Goal: Task Accomplishment & Management: Manage account settings

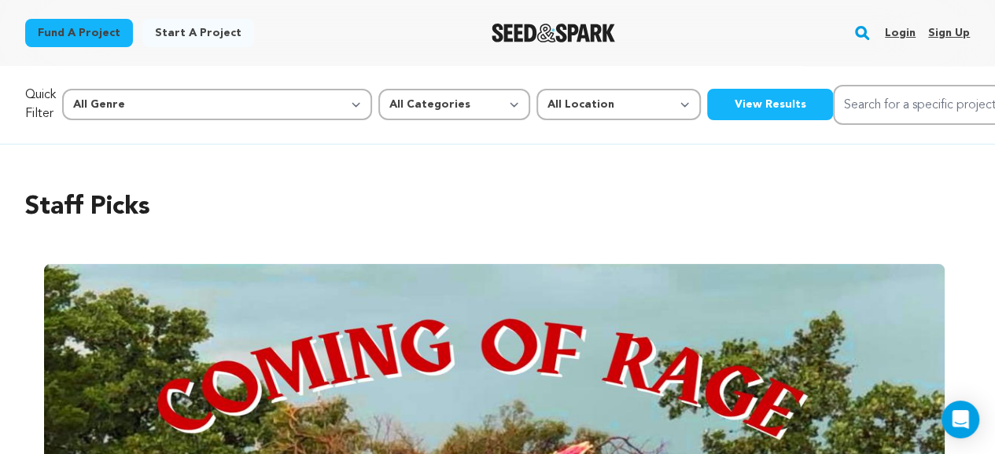
click at [904, 35] on link "Login" at bounding box center [900, 32] width 31 height 25
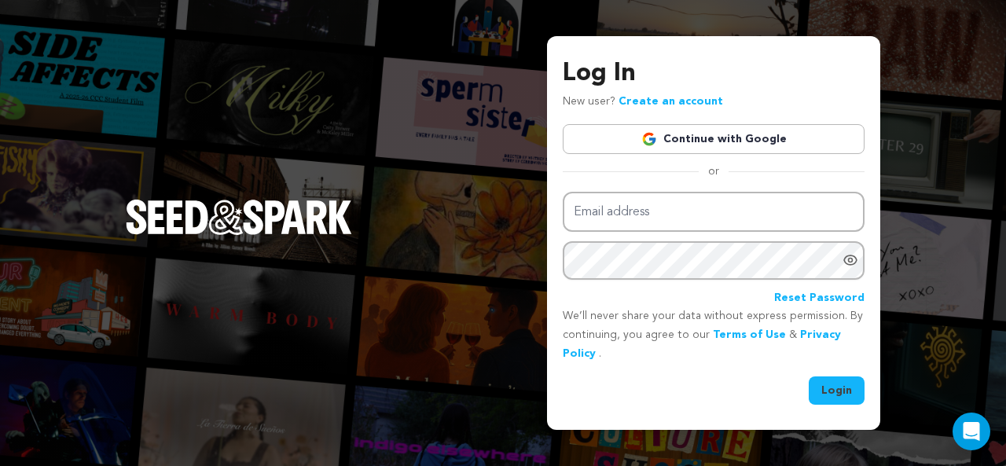
click at [734, 141] on link "Continue with Google" at bounding box center [714, 139] width 302 height 30
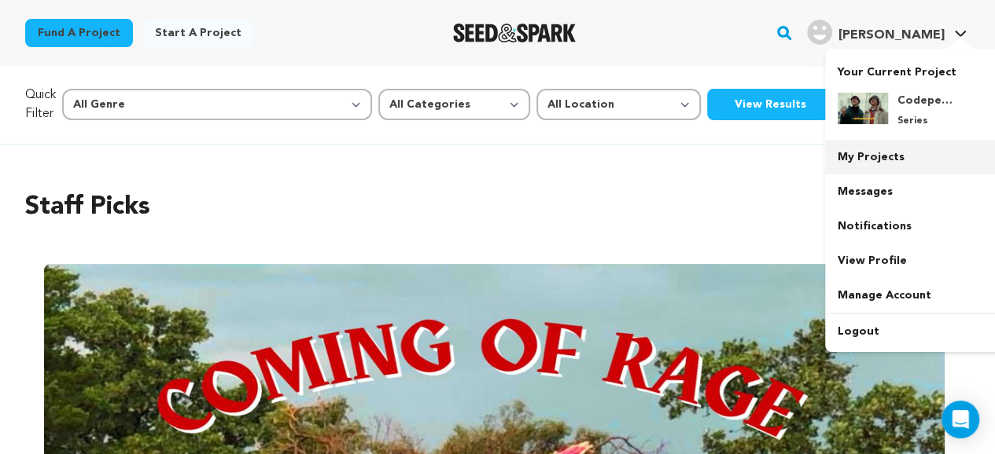
click at [892, 160] on link "My Projects" at bounding box center [913, 157] width 176 height 35
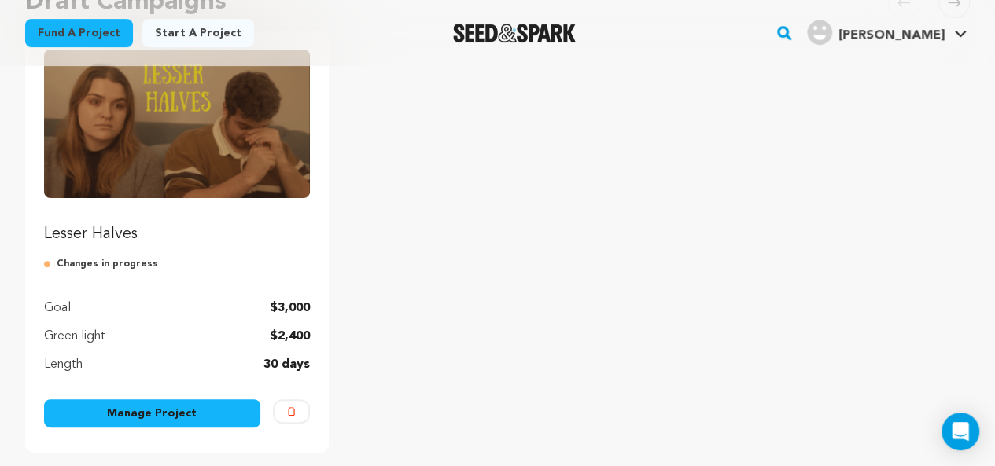
scroll to position [214, 0]
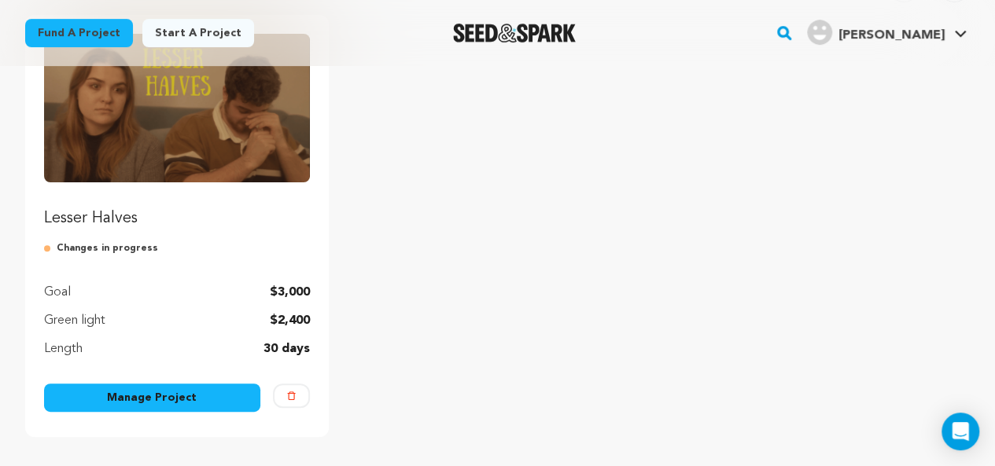
click at [206, 406] on link "Manage Project" at bounding box center [152, 398] width 216 height 28
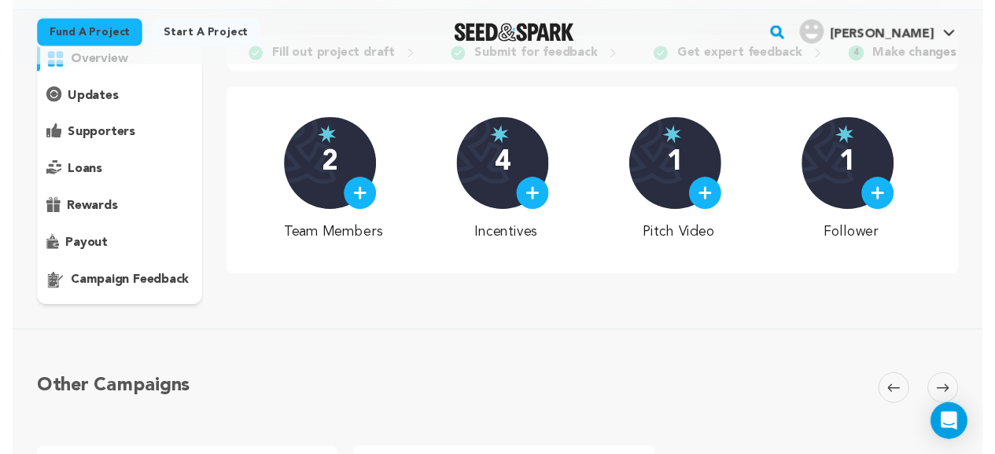
scroll to position [130, 0]
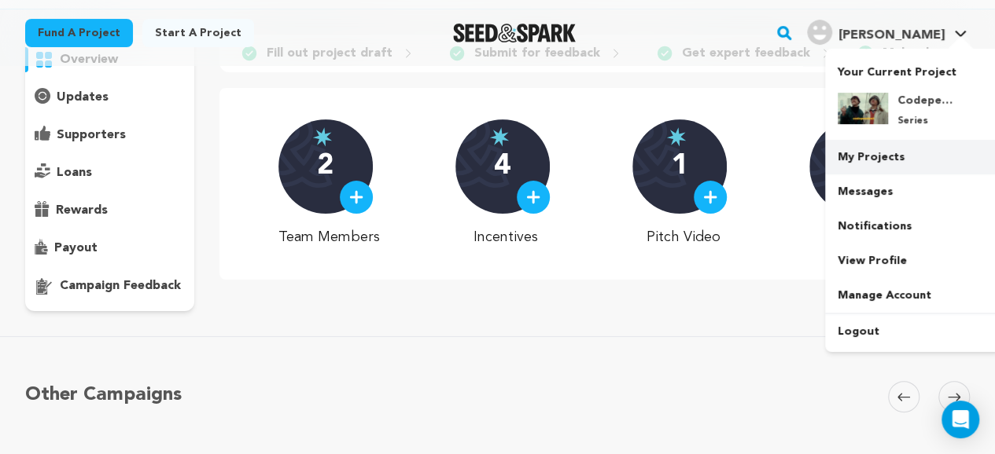
click at [906, 161] on link "My Projects" at bounding box center [913, 157] width 176 height 35
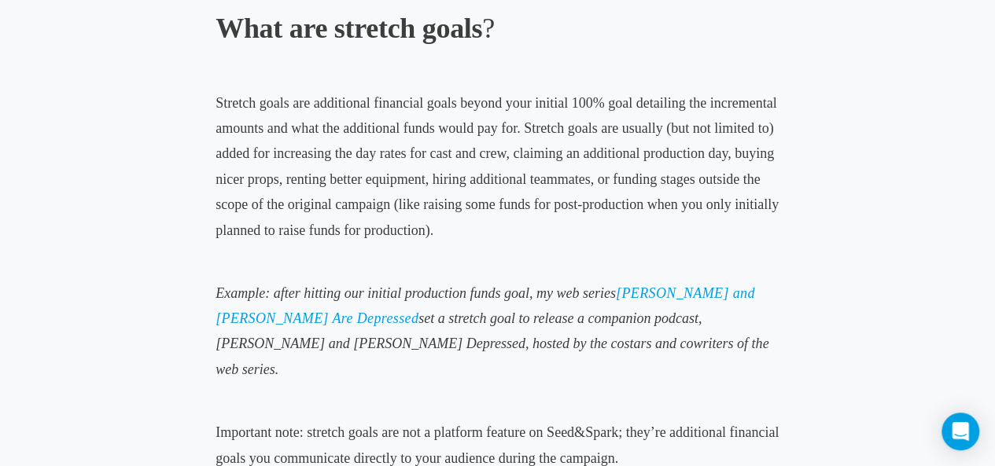
scroll to position [1054, 0]
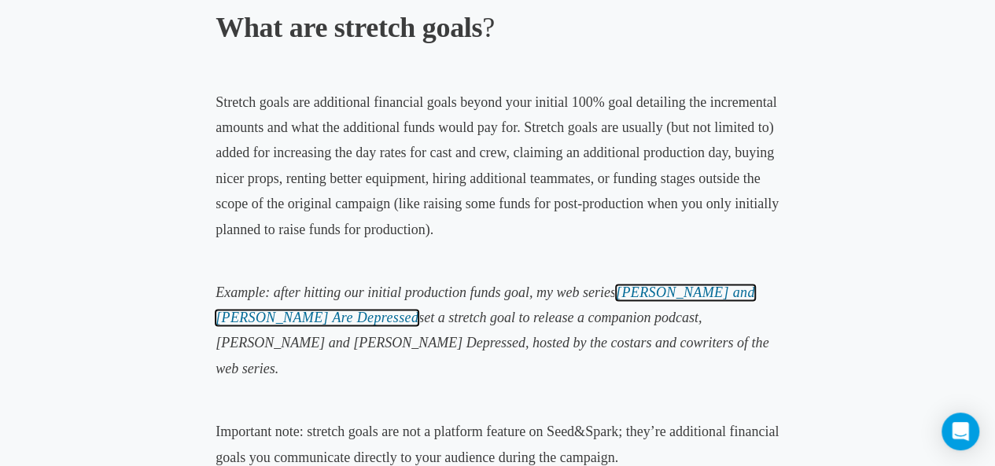
click at [692, 285] on span "[PERSON_NAME] and [PERSON_NAME] Are Depressed" at bounding box center [484, 305] width 539 height 41
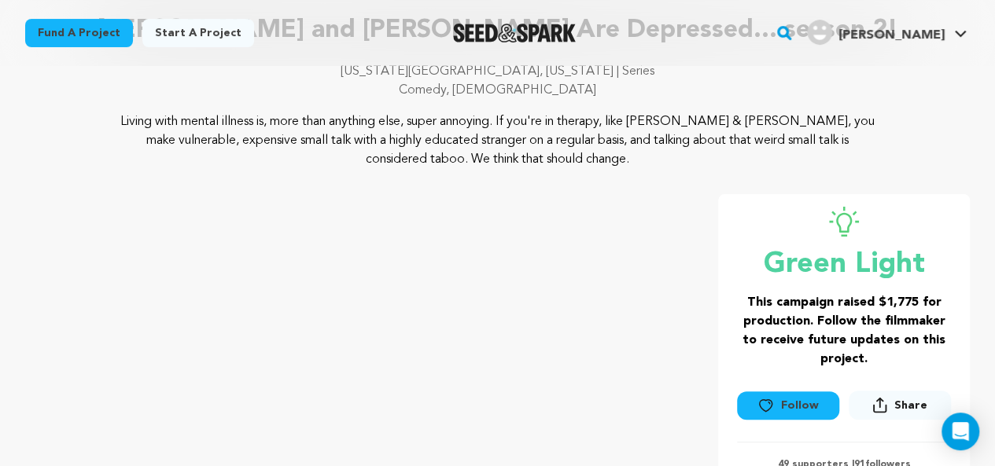
scroll to position [126, 0]
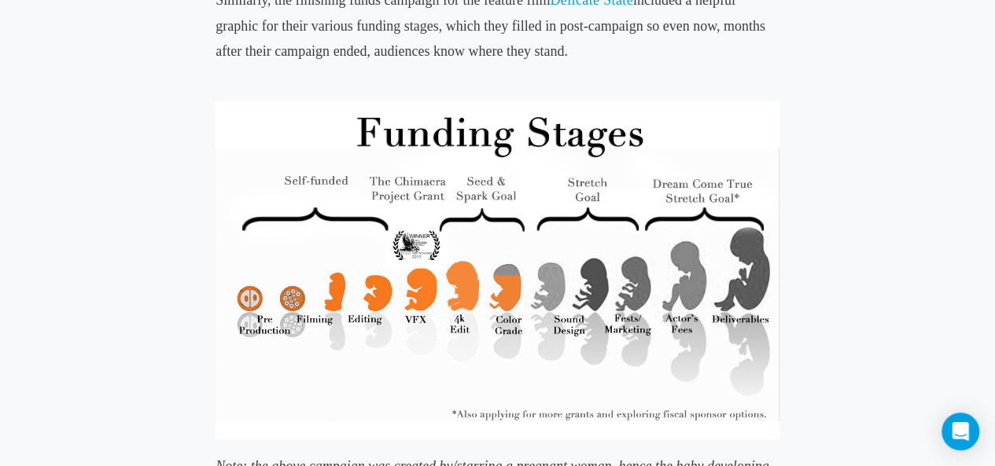
scroll to position [2190, 0]
click at [467, 274] on img at bounding box center [497, 270] width 564 height 338
drag, startPoint x: 0, startPoint y: 0, endPoint x: 467, endPoint y: 274, distance: 541.7
click at [467, 274] on img at bounding box center [497, 270] width 564 height 338
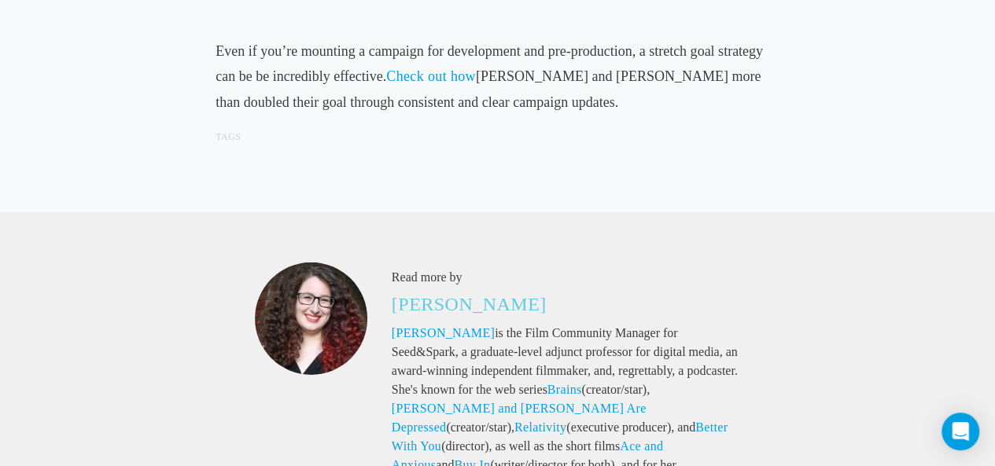
scroll to position [5455, 0]
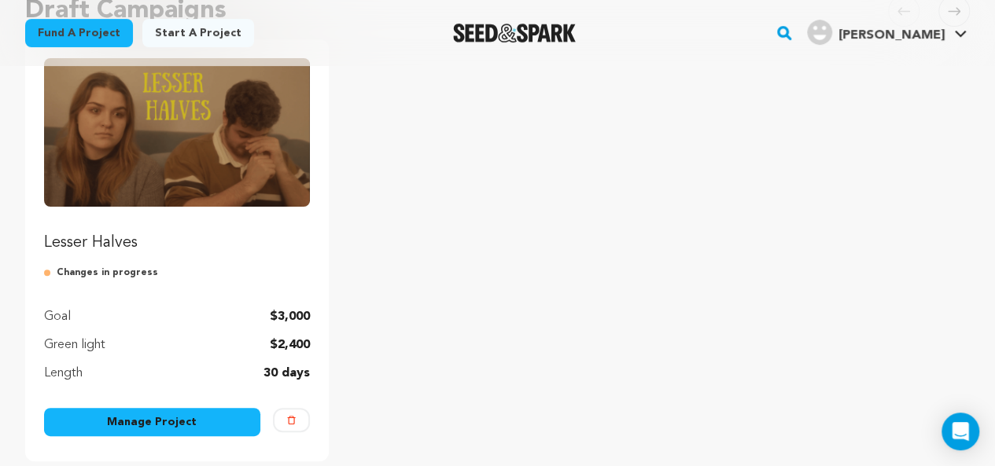
scroll to position [190, 0]
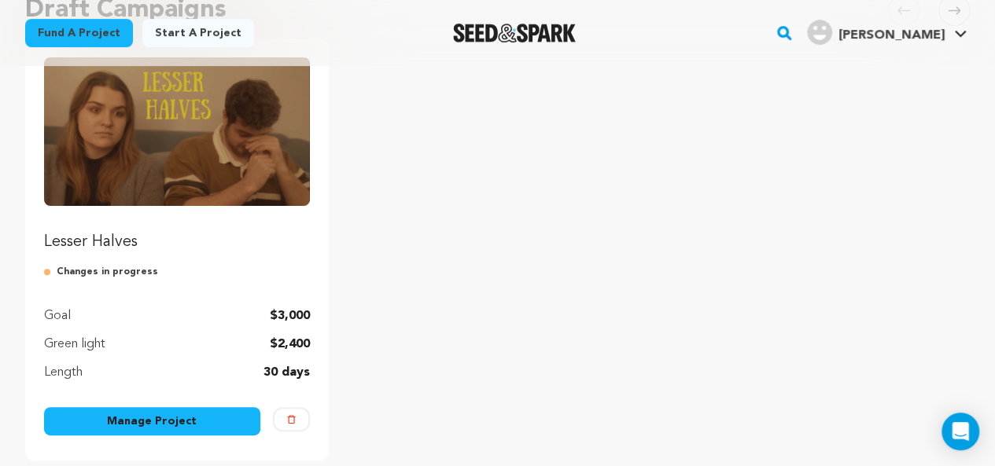
click at [225, 417] on link "Manage Project" at bounding box center [152, 421] width 216 height 28
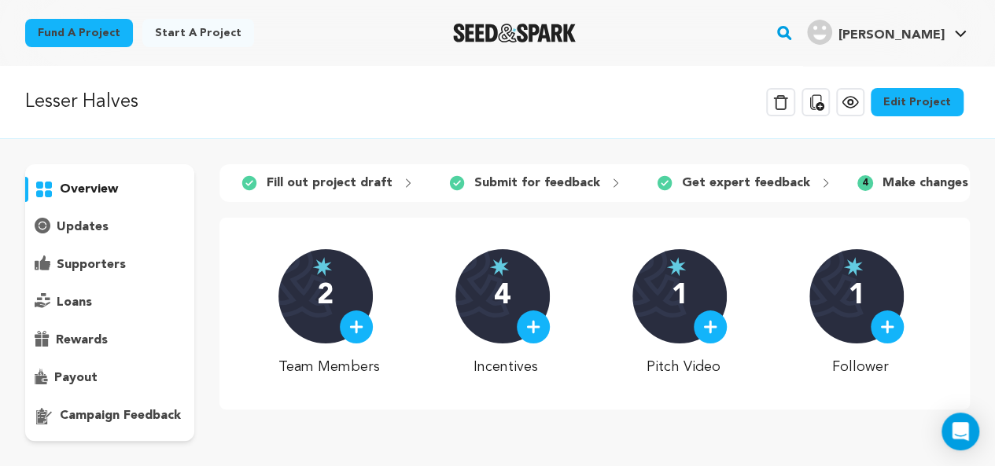
click at [847, 94] on icon at bounding box center [850, 102] width 19 height 19
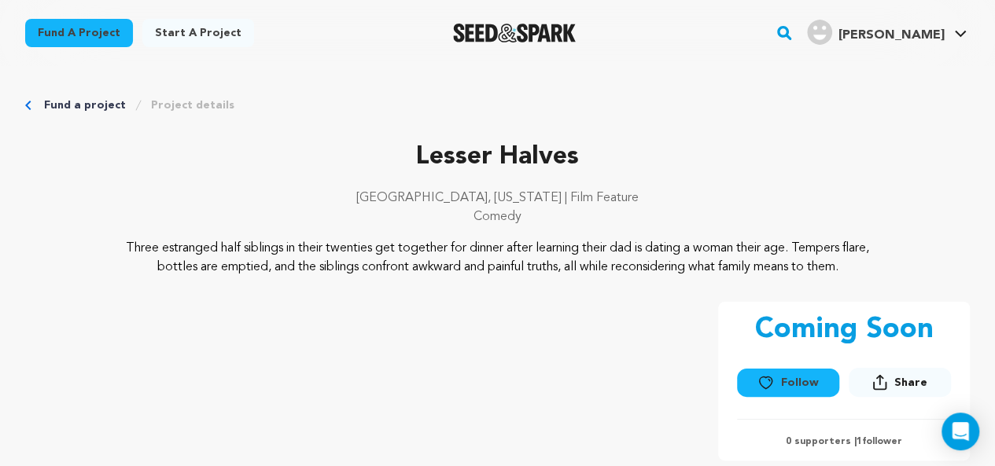
drag, startPoint x: 778, startPoint y: 381, endPoint x: 679, endPoint y: 215, distance: 193.2
click at [679, 215] on div "Lesser Halves Los Angeles, California | Film Feature Comedy Three estranged hal…" at bounding box center [497, 407] width 944 height 539
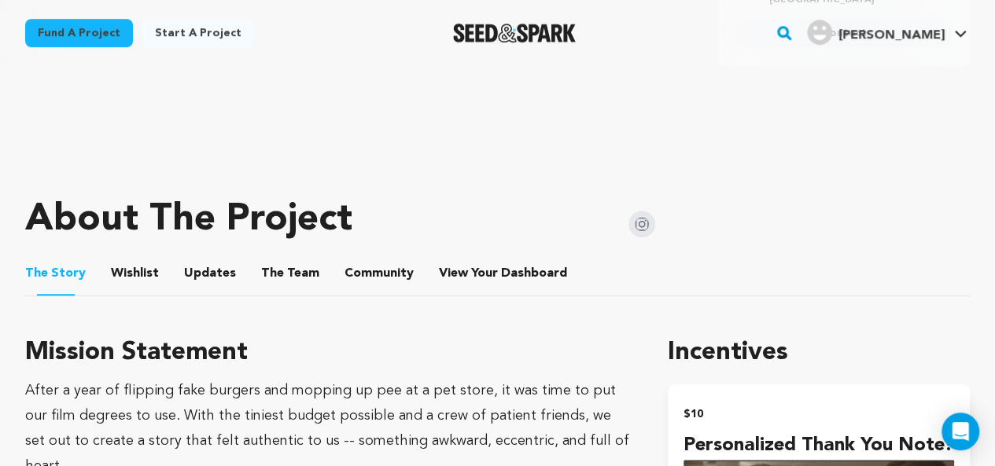
scroll to position [552, 0]
click at [360, 269] on button "Community" at bounding box center [379, 276] width 38 height 38
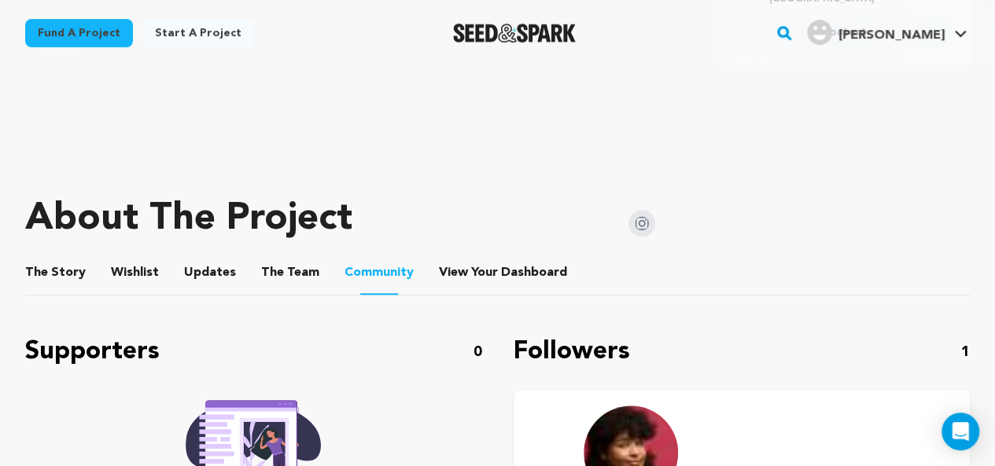
click at [442, 279] on button "View Your Dashboard" at bounding box center [458, 276] width 38 height 38
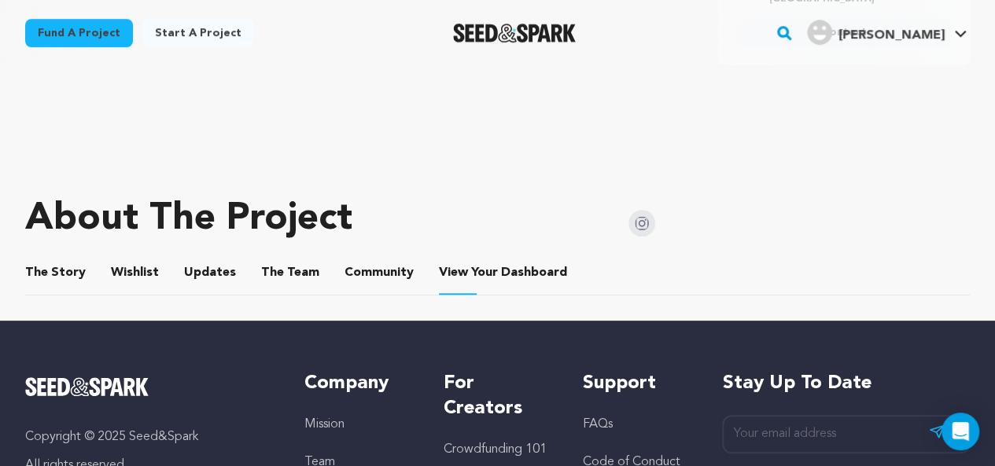
click at [218, 278] on button "Updates" at bounding box center [210, 276] width 38 height 38
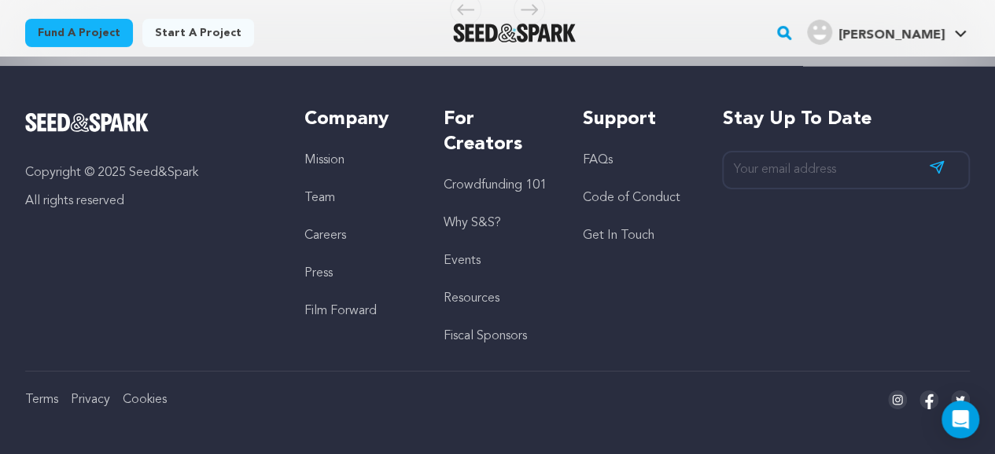
scroll to position [2707, 0]
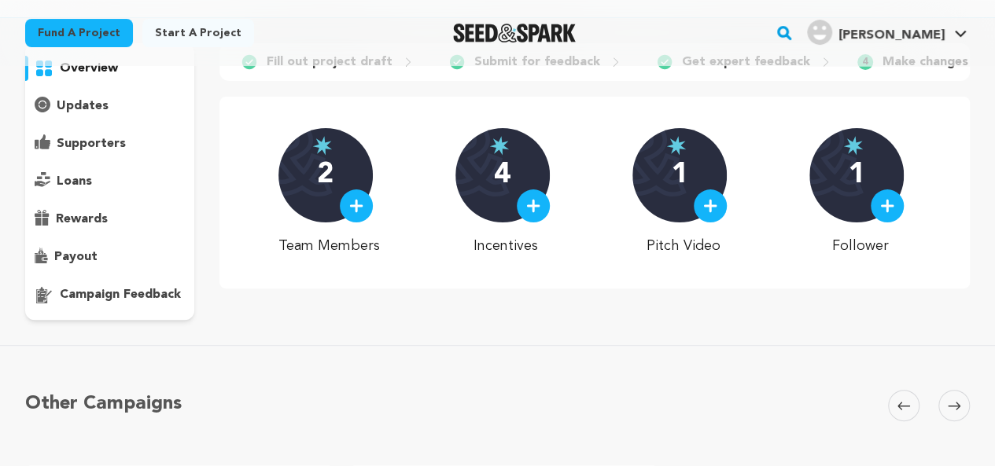
scroll to position [121, 0]
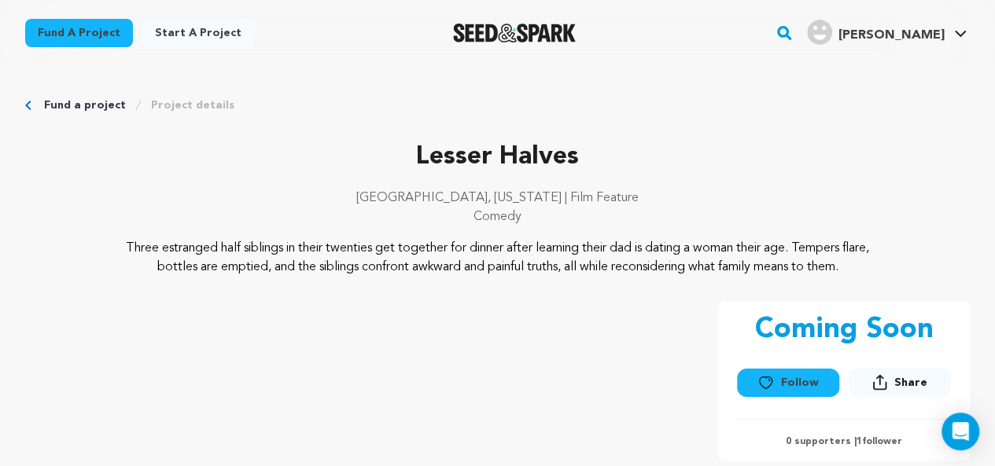
click at [98, 110] on link "Fund a project" at bounding box center [85, 105] width 82 height 16
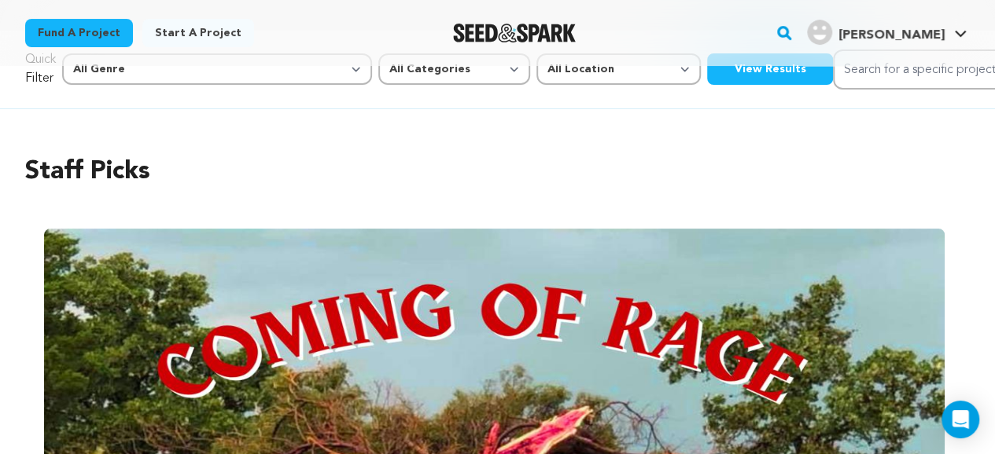
scroll to position [35, 0]
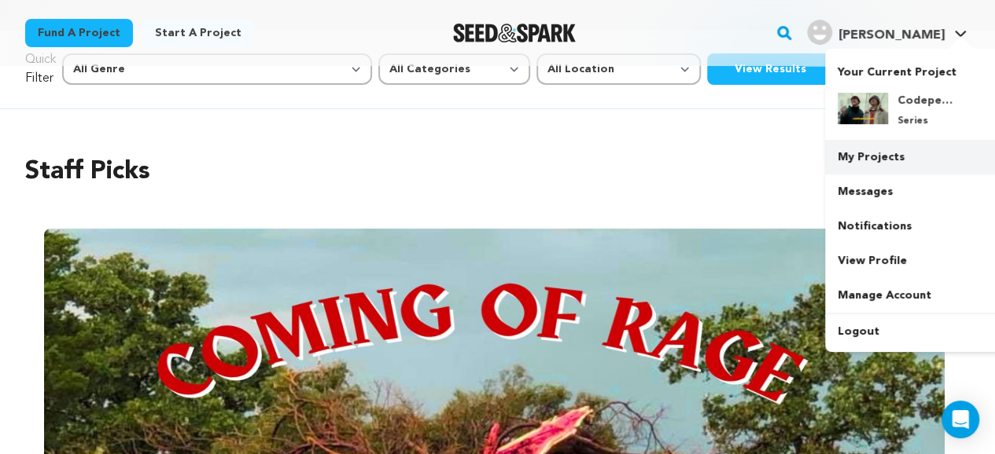
click at [916, 152] on link "My Projects" at bounding box center [913, 157] width 176 height 35
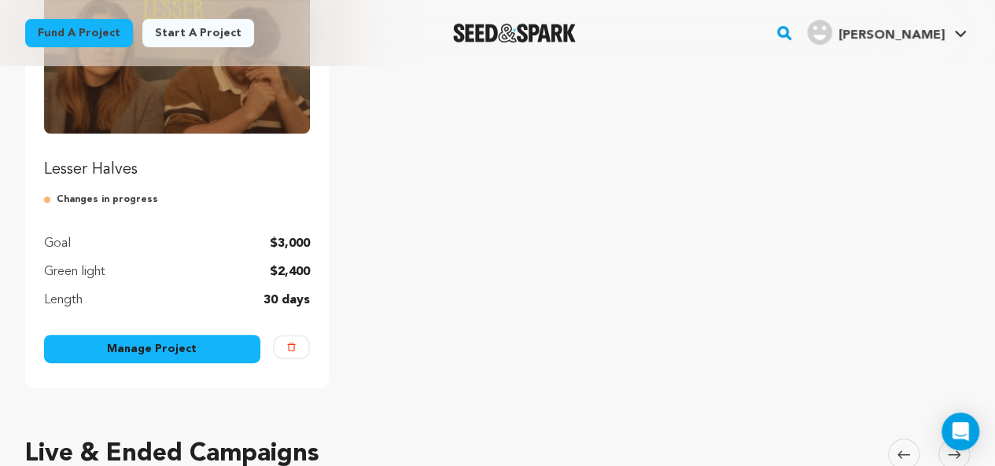
scroll to position [263, 0]
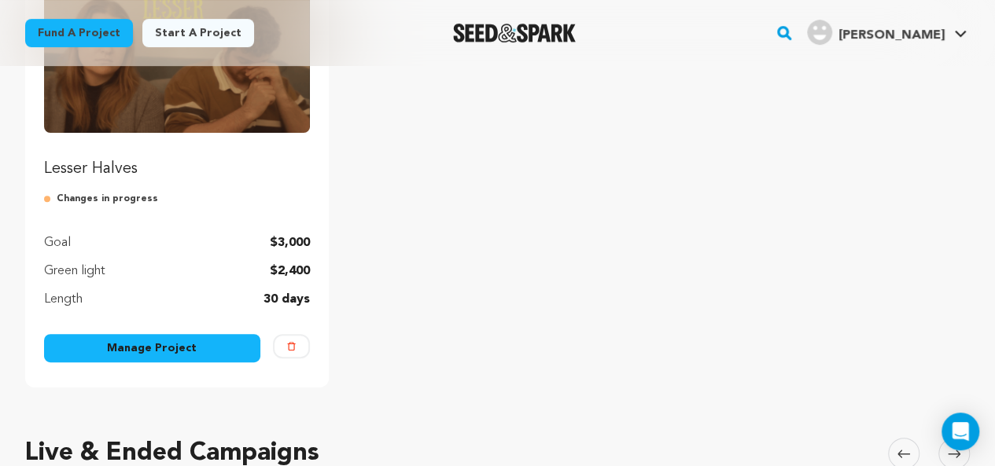
click at [213, 351] on link "Manage Project" at bounding box center [152, 348] width 216 height 28
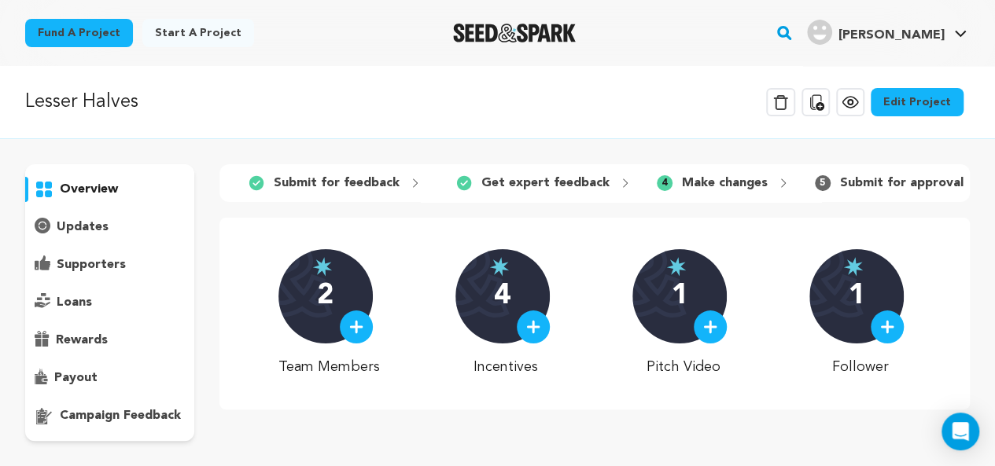
scroll to position [0, 249]
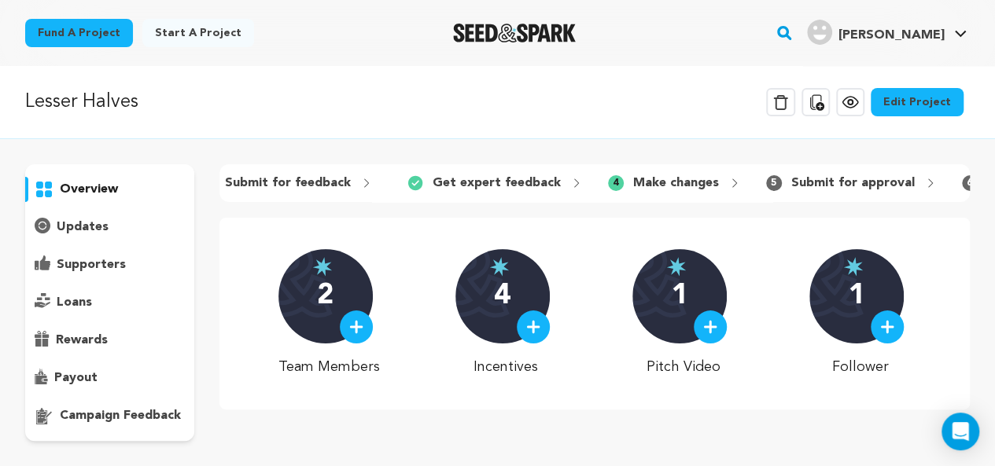
click at [633, 179] on p "Make changes" at bounding box center [676, 183] width 86 height 19
click at [812, 182] on p "Submit for approval" at bounding box center [852, 183] width 123 height 19
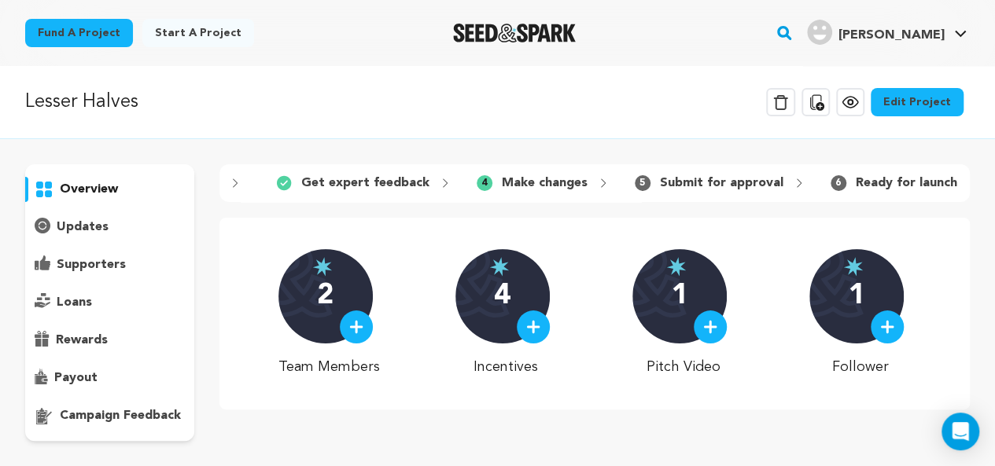
click at [855, 180] on p "Ready for launch" at bounding box center [905, 183] width 101 height 19
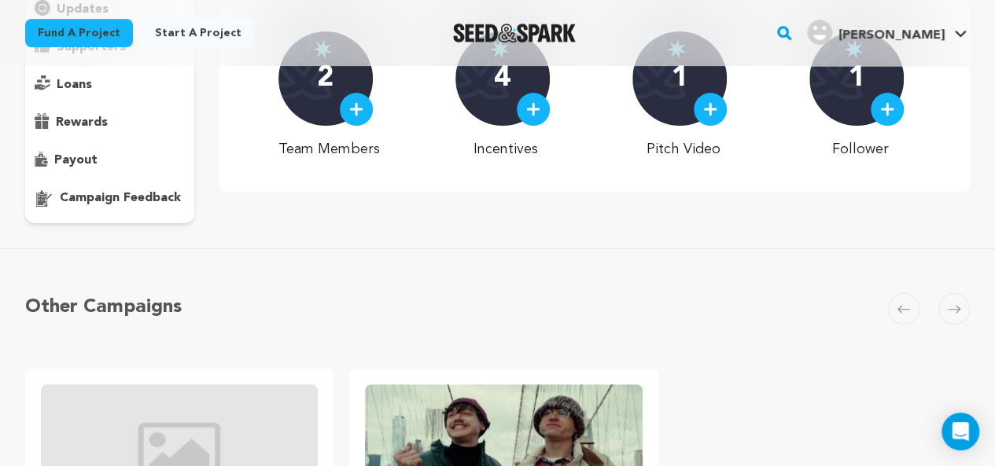
scroll to position [98, 0]
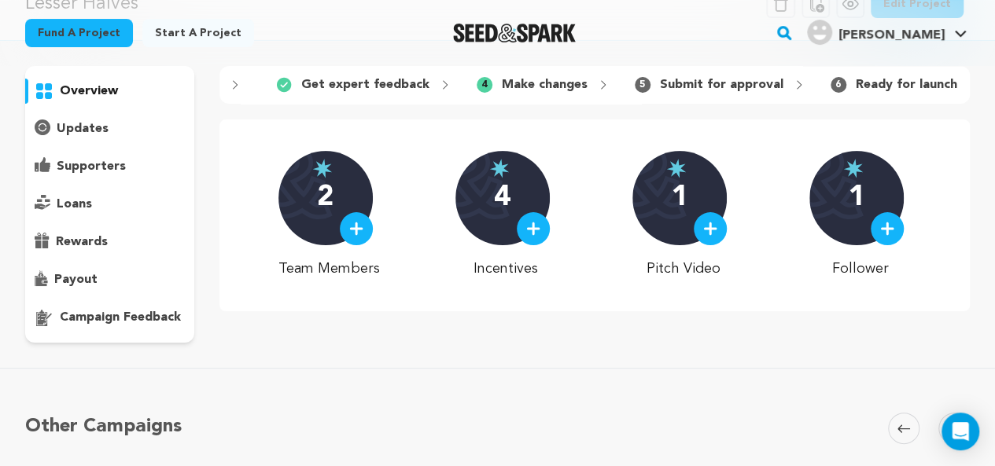
click at [370, 245] on div at bounding box center [356, 228] width 33 height 33
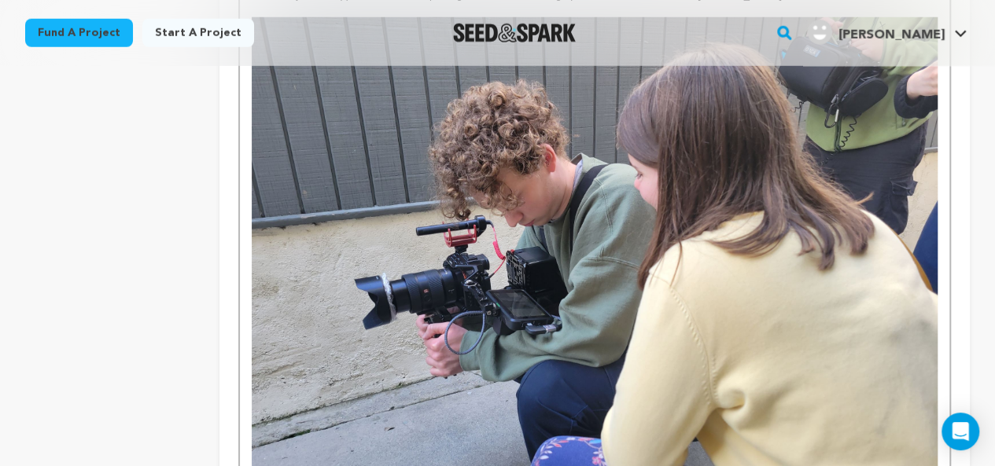
scroll to position [2223, 0]
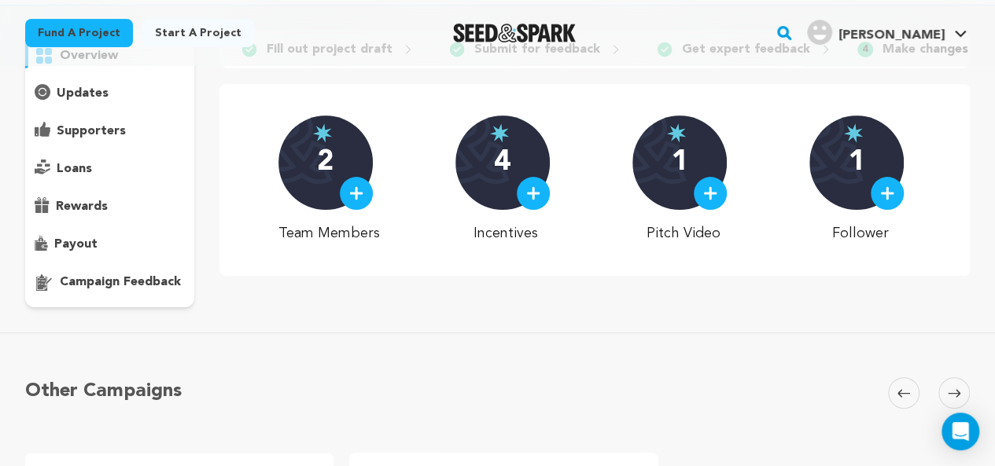
scroll to position [133, 0]
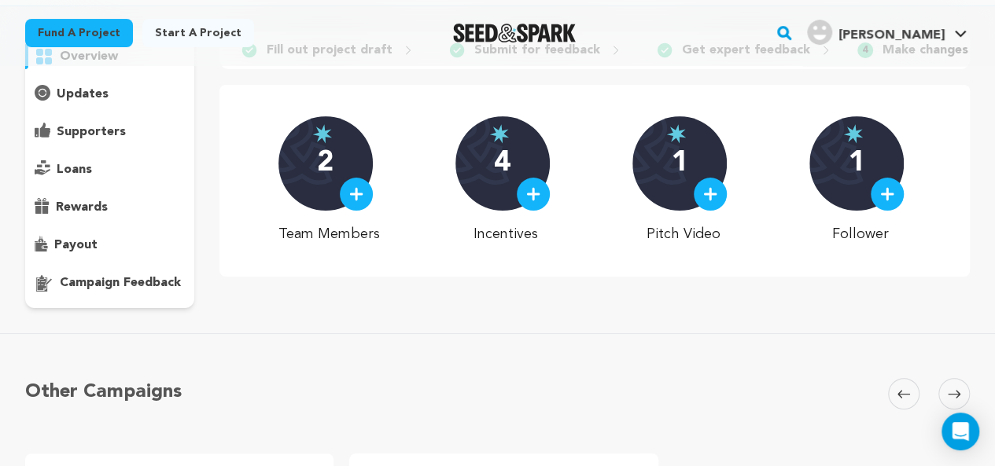
click at [145, 282] on p "campaign feedback" at bounding box center [120, 283] width 121 height 19
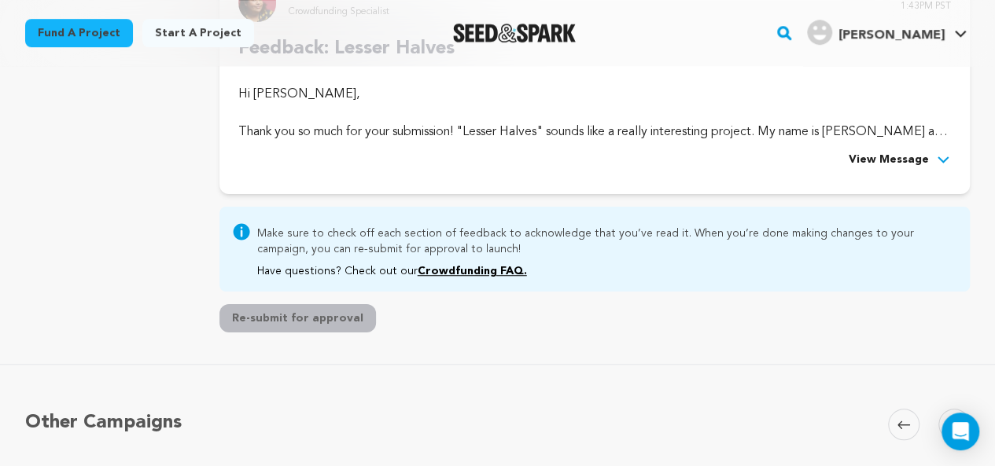
scroll to position [385, 0]
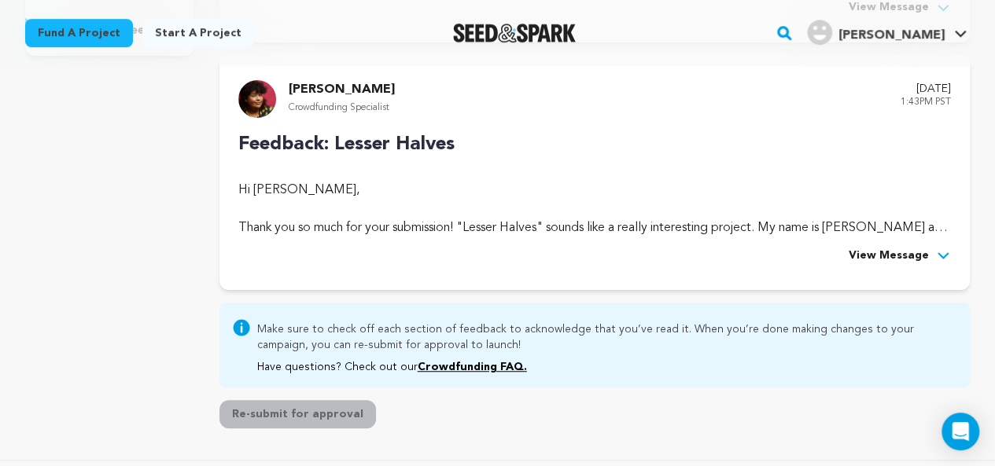
click at [330, 410] on button "Re-submit for approval" at bounding box center [297, 414] width 156 height 28
click at [899, 258] on span "View Message" at bounding box center [888, 256] width 80 height 19
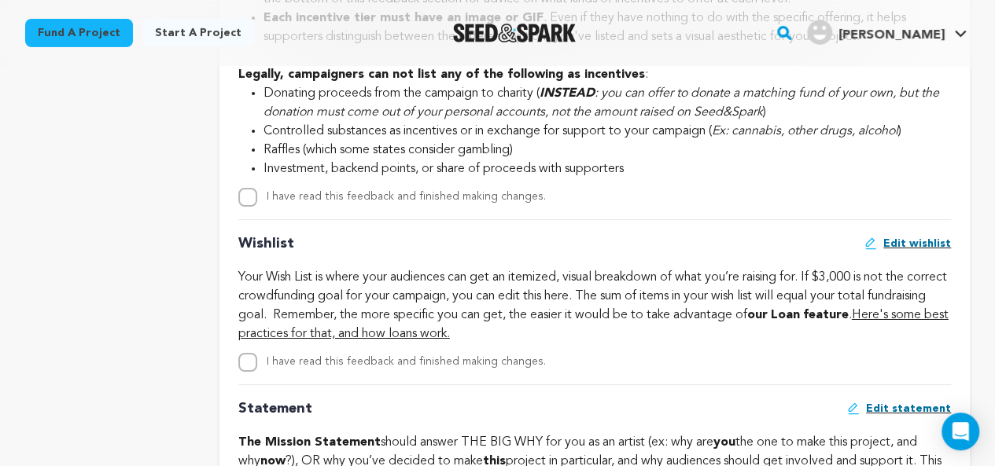
scroll to position [2720, 0]
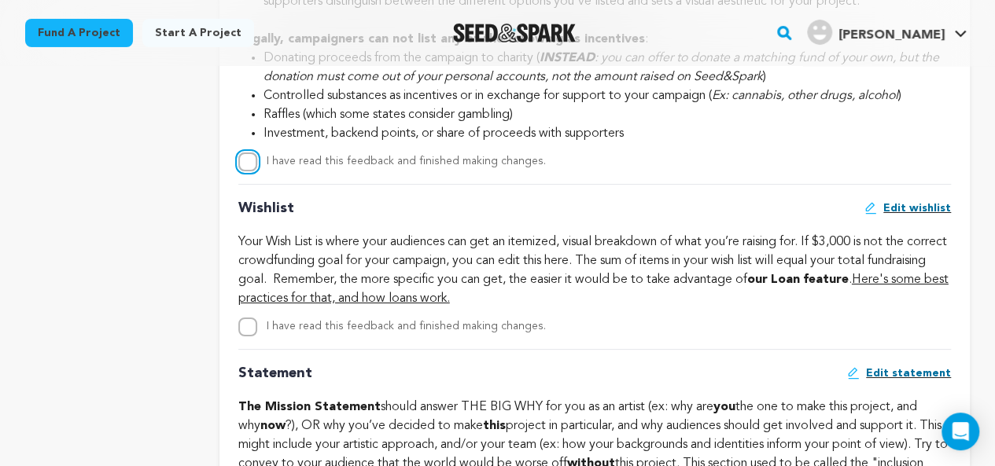
click at [248, 171] on input "I have read this feedback and finished making changes." at bounding box center [247, 162] width 19 height 19
checkbox input "true"
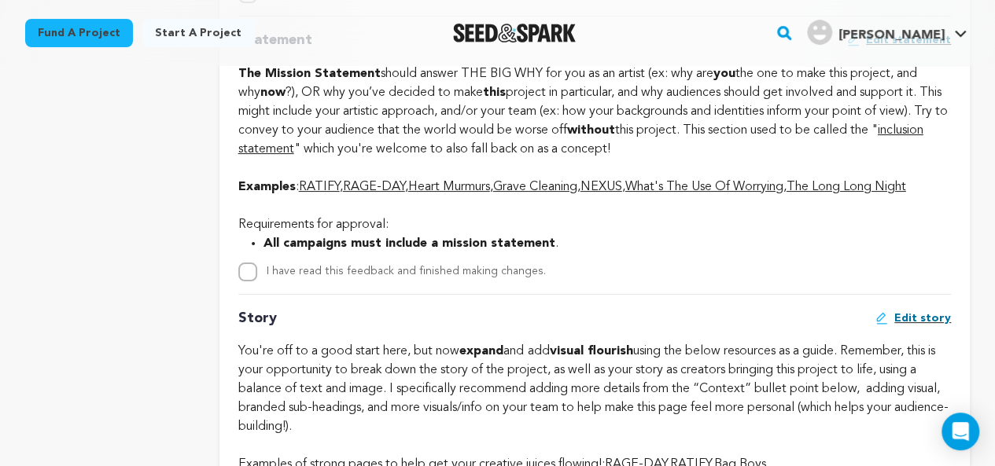
scroll to position [3054, 0]
click at [251, 281] on input "I have read this feedback and finished making changes." at bounding box center [247, 271] width 19 height 19
checkbox input "true"
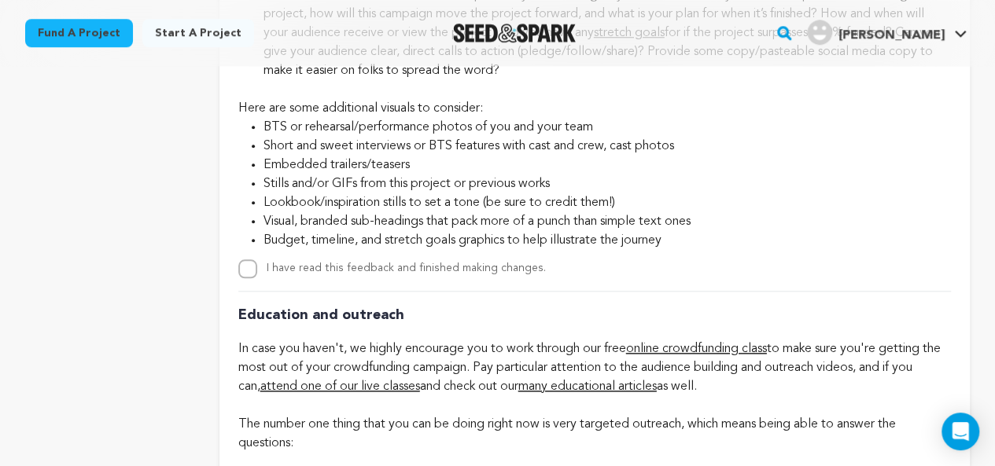
scroll to position [3710, 0]
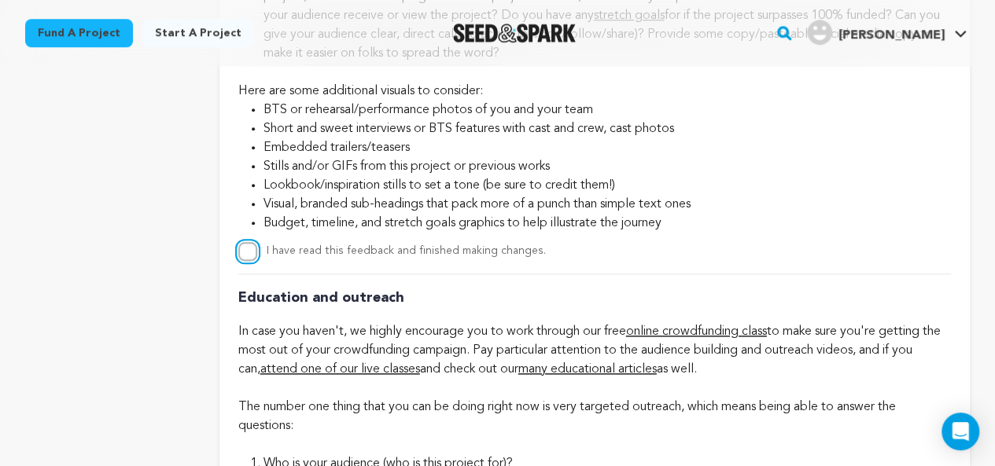
click at [249, 261] on input "I have read this feedback and finished making changes." at bounding box center [247, 251] width 19 height 19
checkbox input "true"
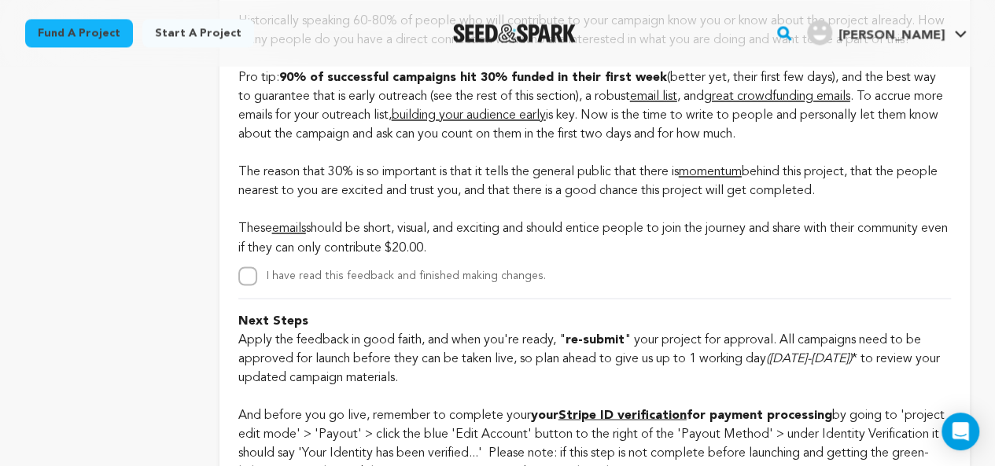
scroll to position [4326, 0]
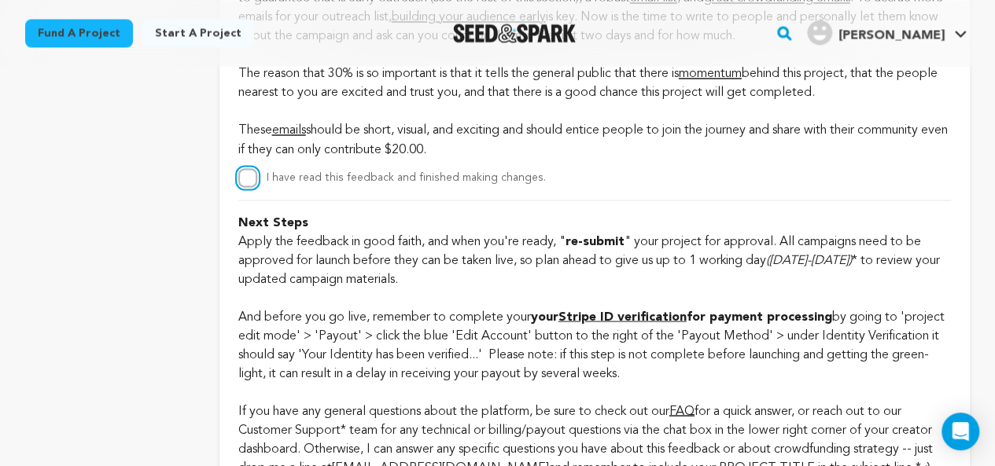
click at [241, 187] on input "I have read this feedback and finished making changes." at bounding box center [247, 177] width 19 height 19
checkbox input "true"
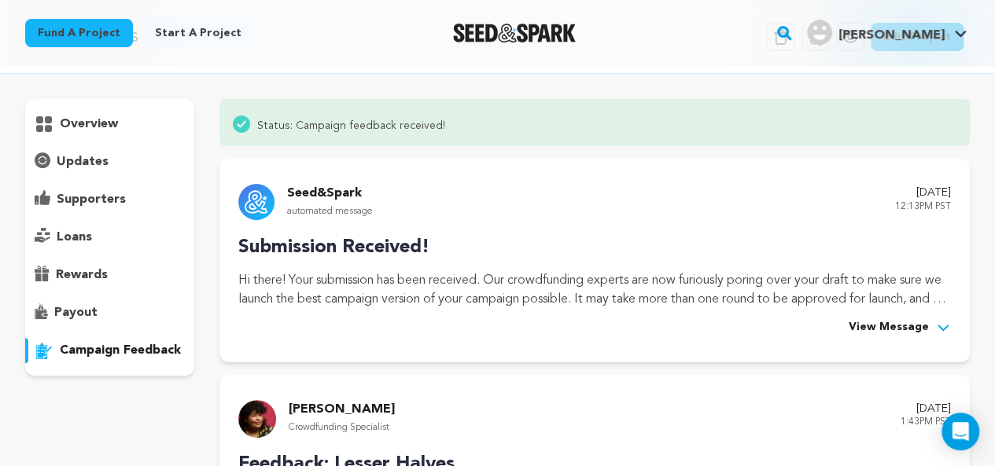
scroll to position [75, 0]
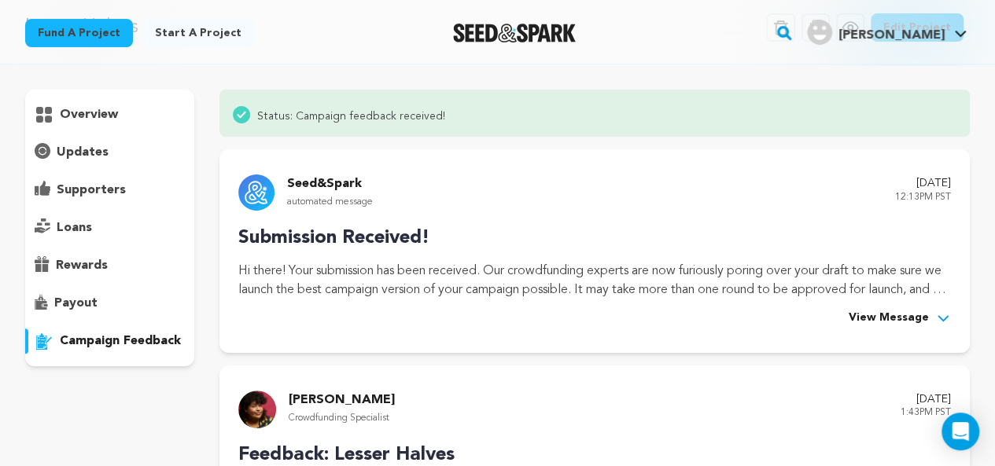
click at [903, 313] on span "View Message" at bounding box center [888, 318] width 80 height 19
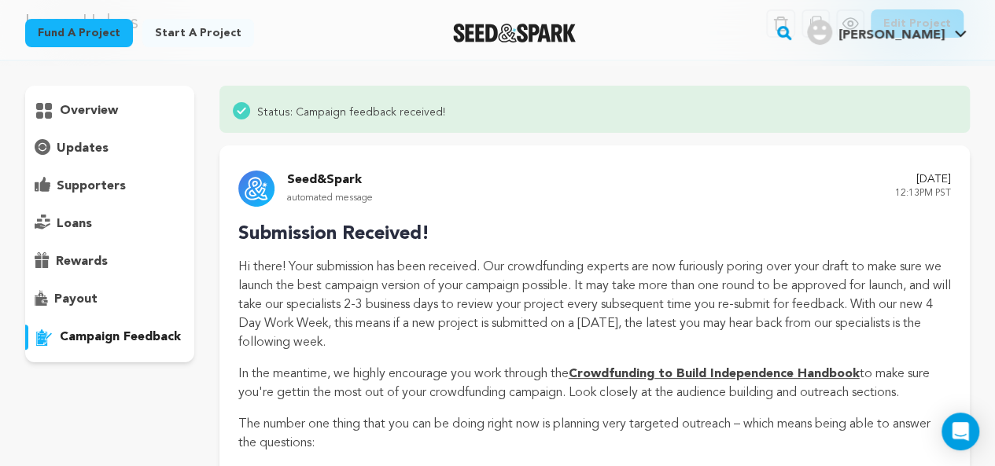
scroll to position [0, 0]
